Goal: Information Seeking & Learning: Learn about a topic

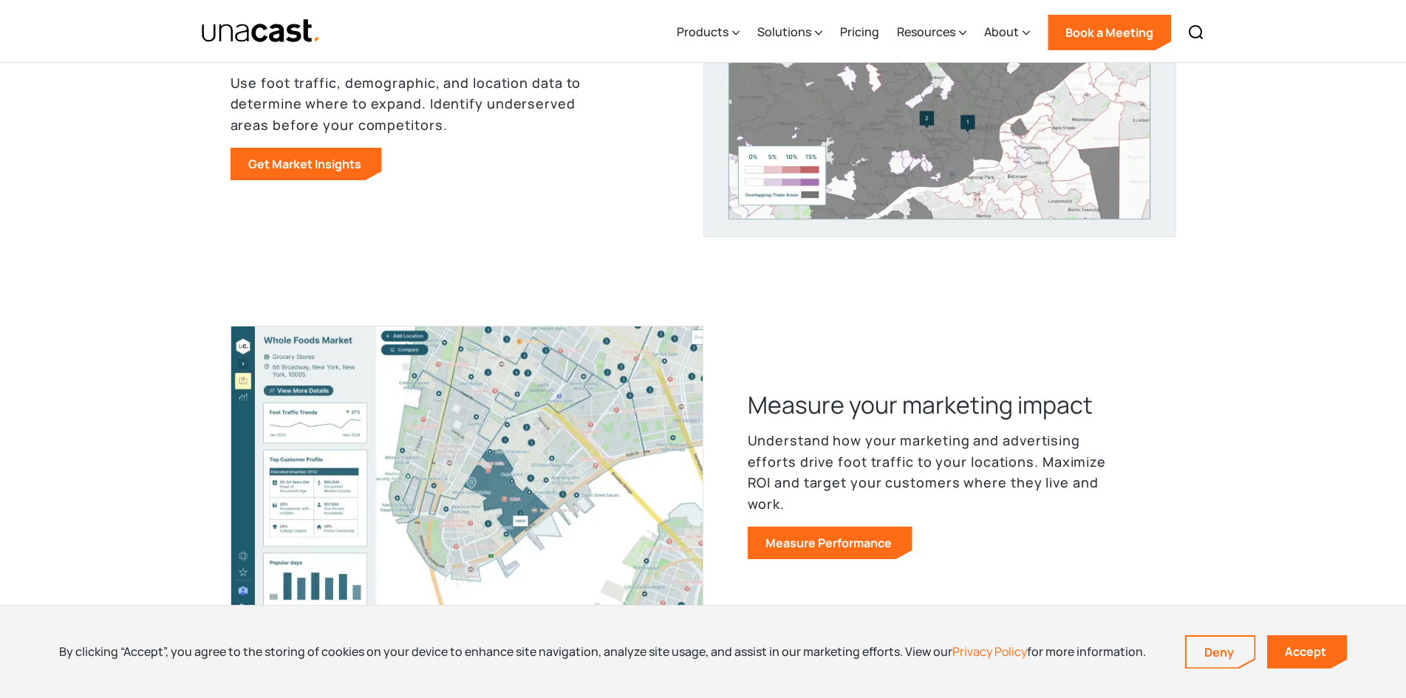
scroll to position [1057, 0]
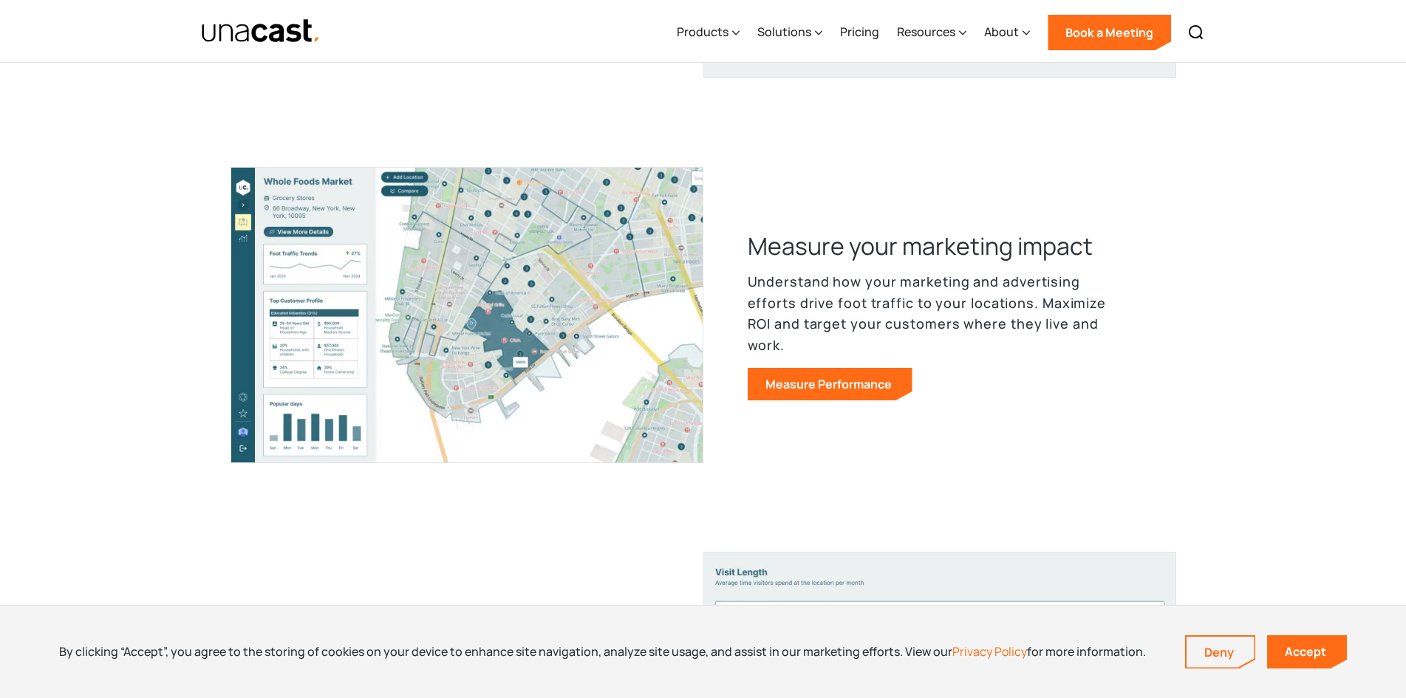
click at [504, 304] on img at bounding box center [466, 315] width 473 height 296
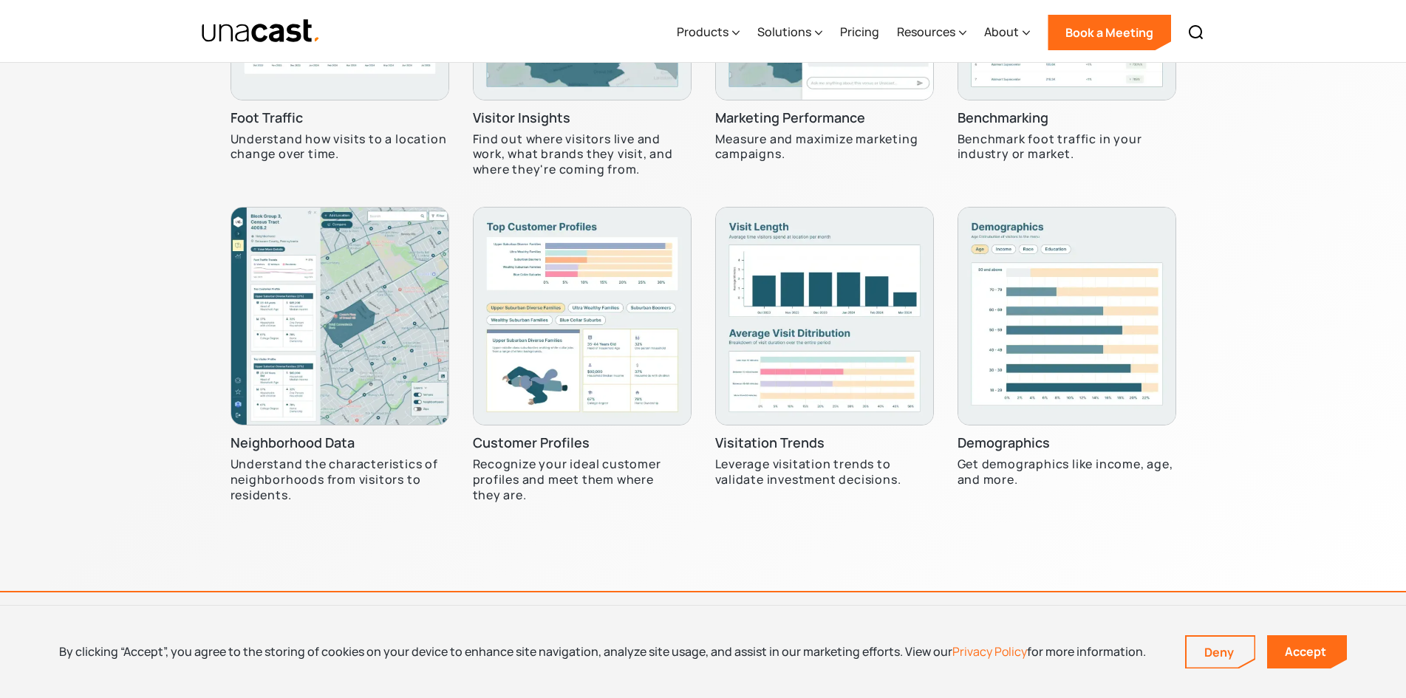
scroll to position [4824, 0]
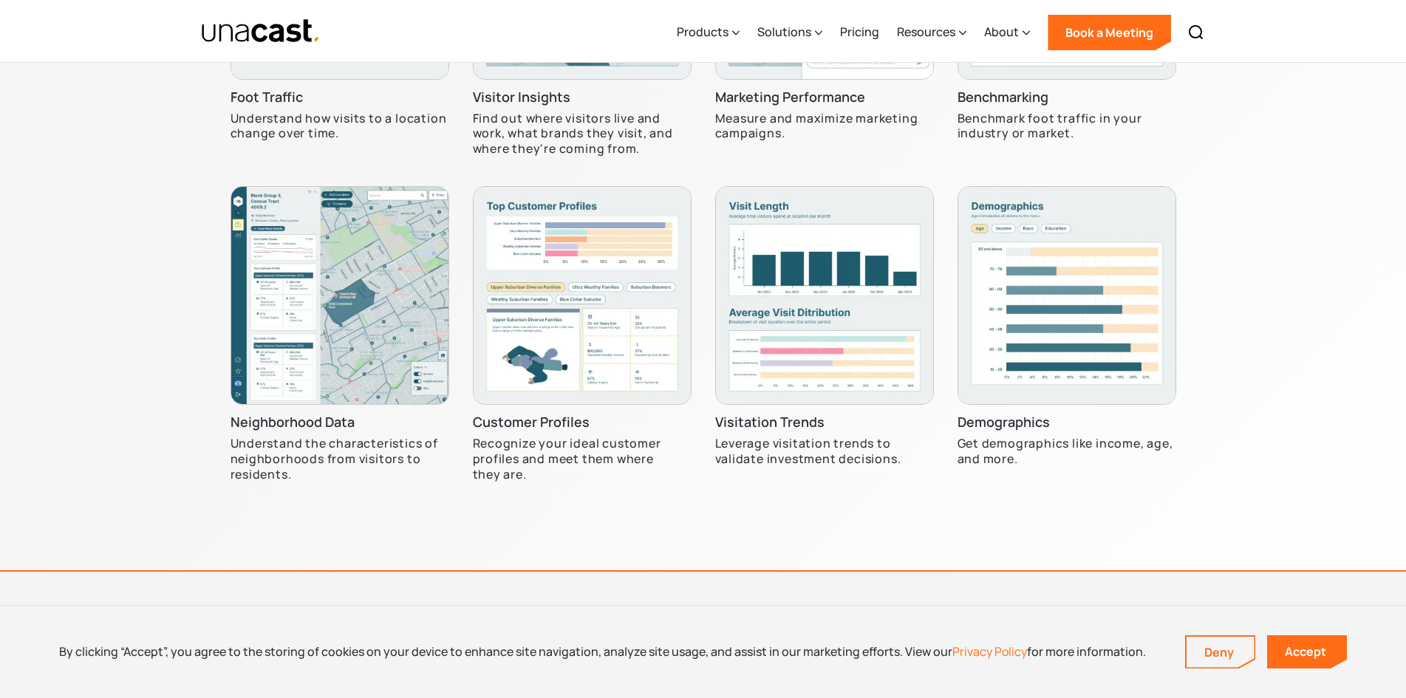
click at [377, 320] on img at bounding box center [339, 295] width 219 height 219
click at [257, 304] on img at bounding box center [339, 295] width 219 height 219
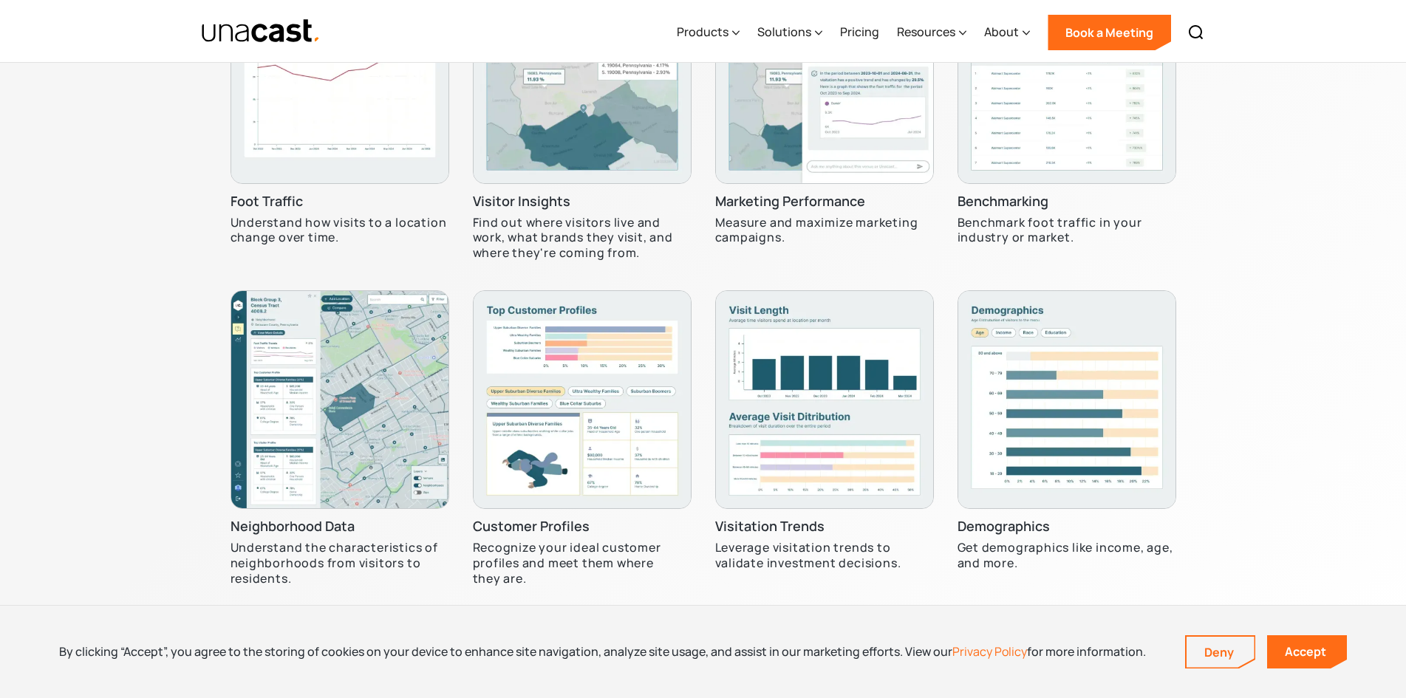
scroll to position [4428, 0]
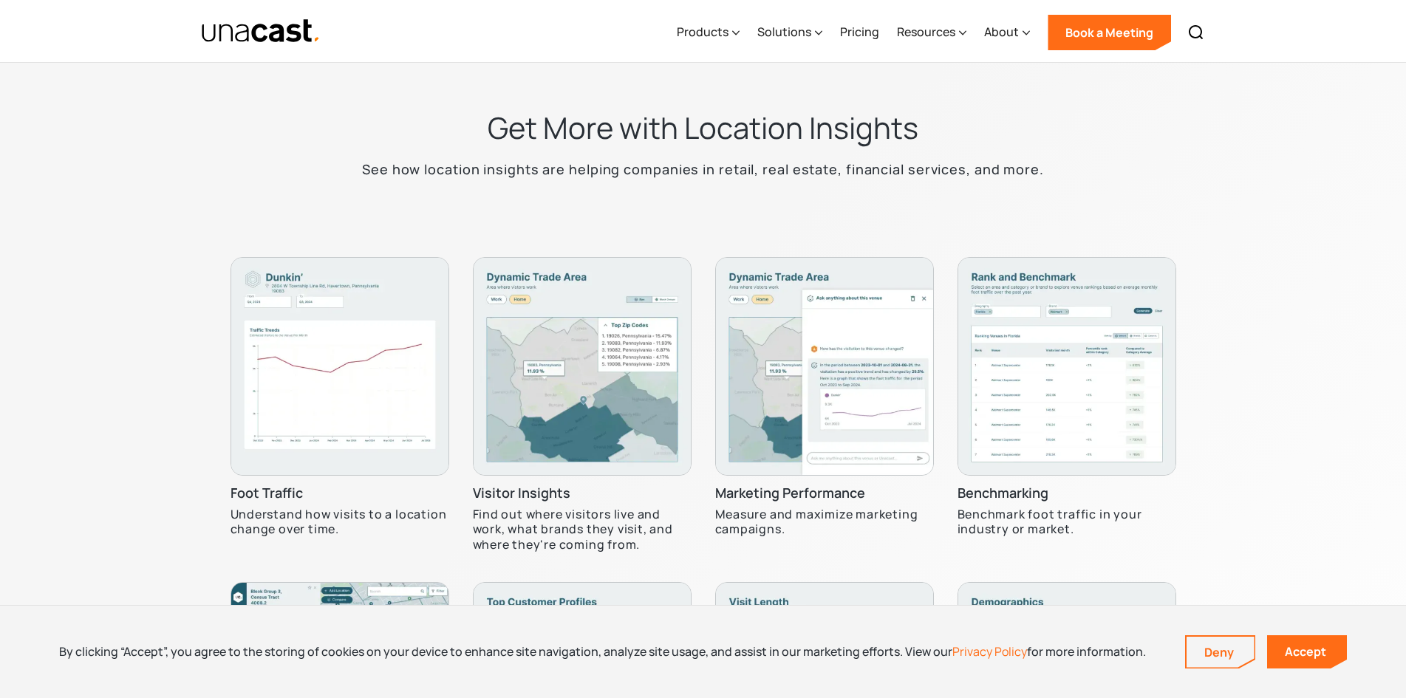
click at [601, 377] on img at bounding box center [582, 366] width 219 height 219
click at [819, 309] on img at bounding box center [824, 366] width 219 height 219
click at [1027, 342] on img at bounding box center [1066, 366] width 219 height 219
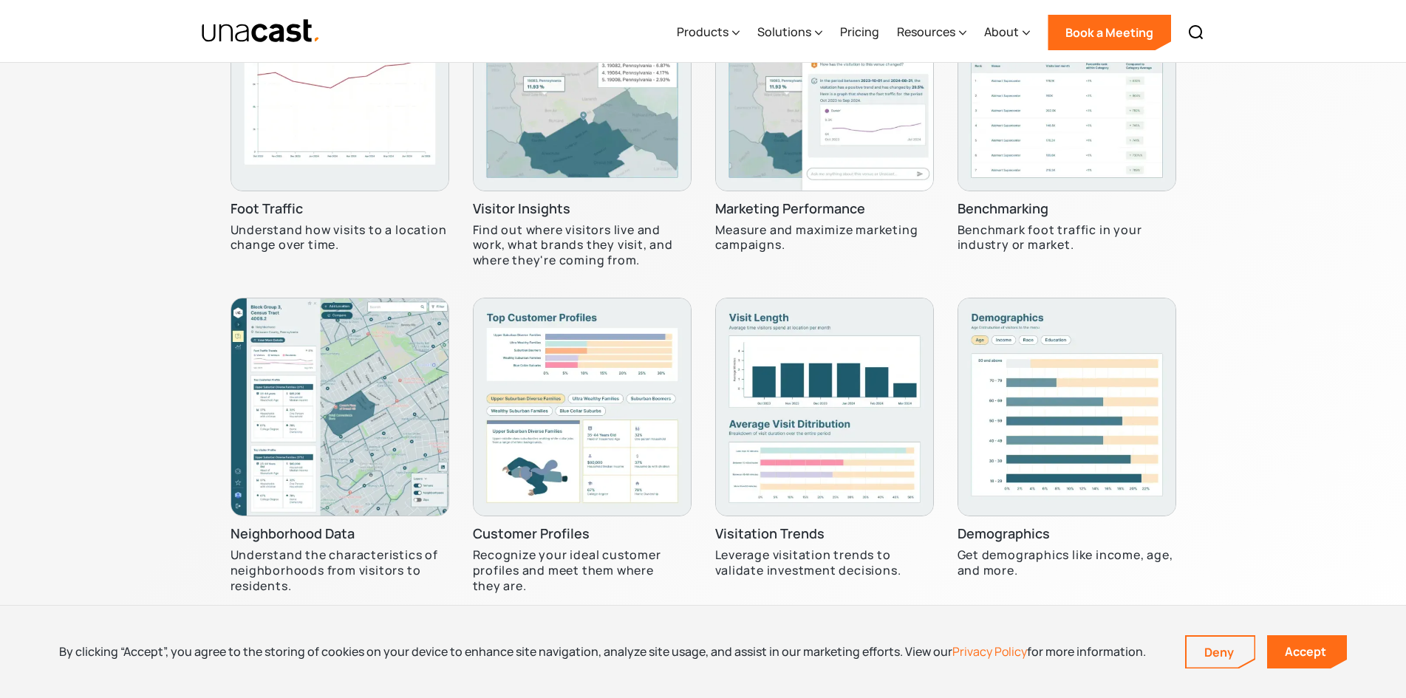
scroll to position [4724, 0]
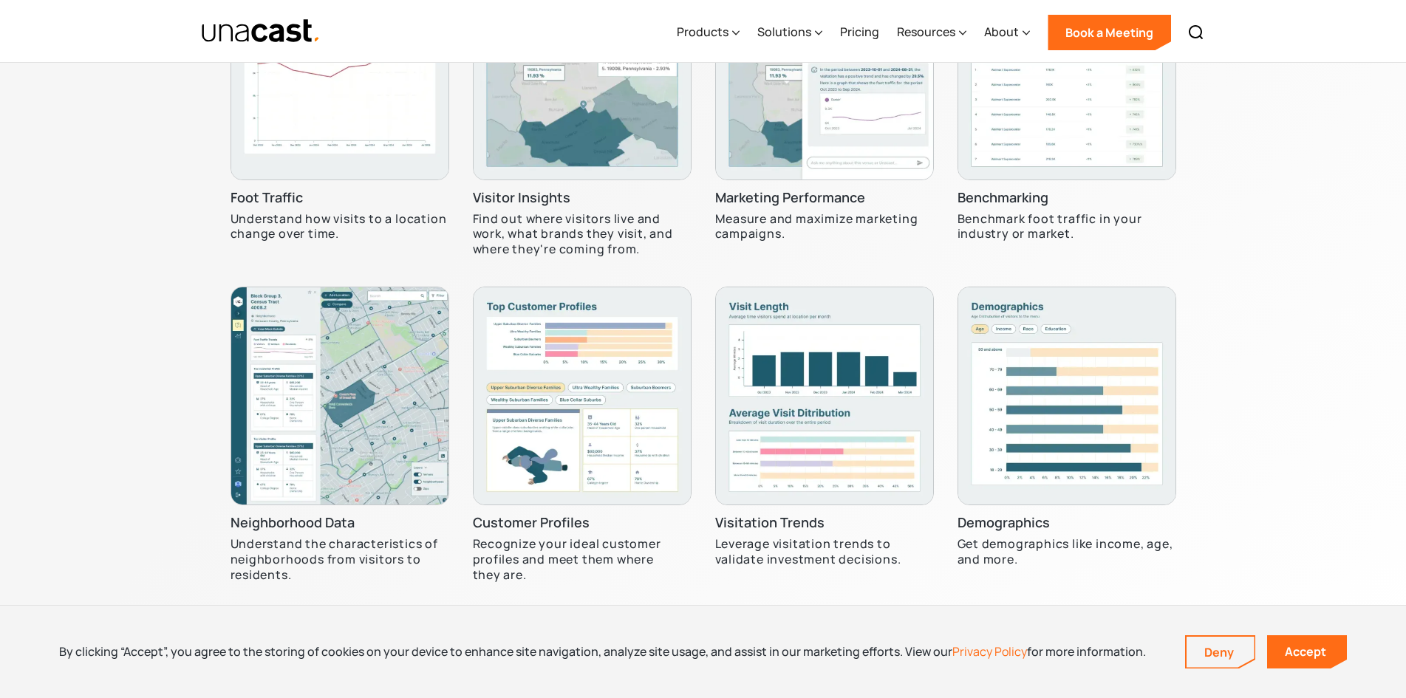
click at [841, 359] on img at bounding box center [824, 396] width 219 height 219
click at [1143, 370] on img at bounding box center [1066, 396] width 219 height 219
drag, startPoint x: 693, startPoint y: 369, endPoint x: 562, endPoint y: 413, distance: 137.8
click at [616, 402] on div "Foot Traffic Understand how visits to a location change over time. Visitor Insi…" at bounding box center [702, 287] width 945 height 651
